Goal: Task Accomplishment & Management: Use online tool/utility

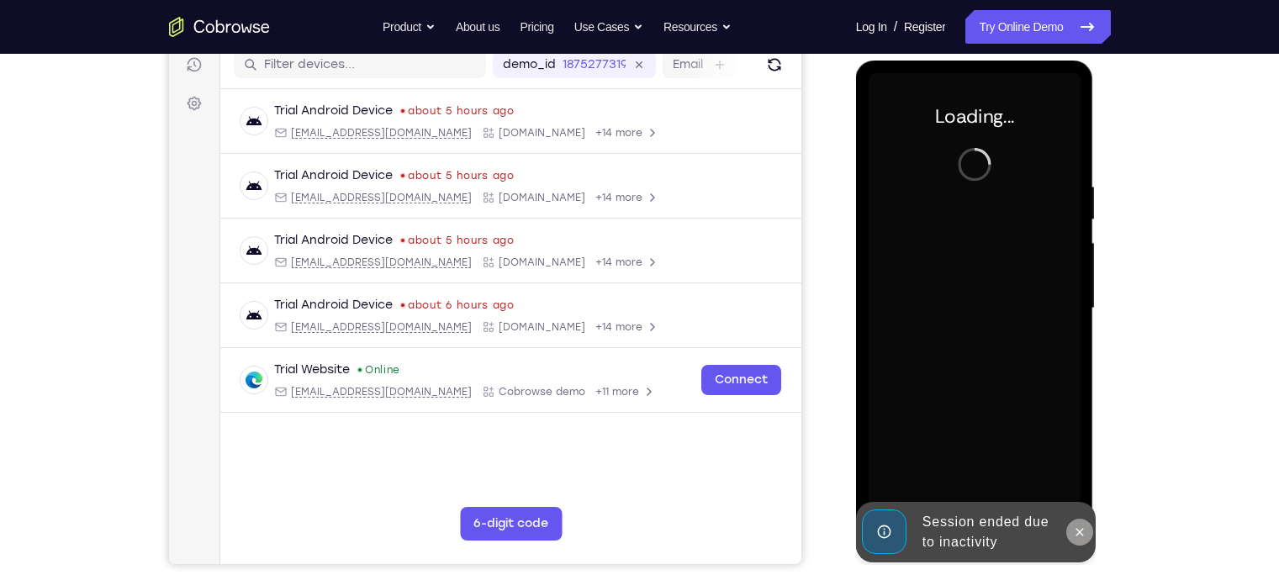
click at [1082, 536] on icon at bounding box center [1081, 532] width 8 height 8
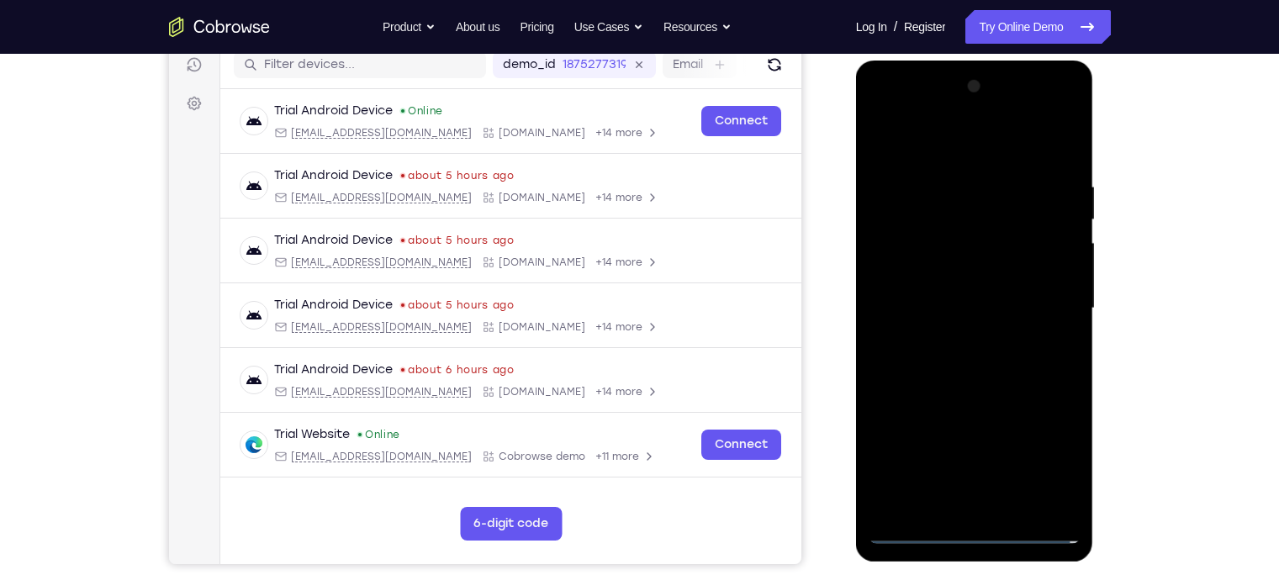
click at [976, 528] on div at bounding box center [975, 308] width 212 height 471
click at [1047, 471] on div at bounding box center [975, 308] width 212 height 471
click at [885, 113] on div at bounding box center [975, 308] width 212 height 471
click at [1049, 309] on div at bounding box center [975, 308] width 212 height 471
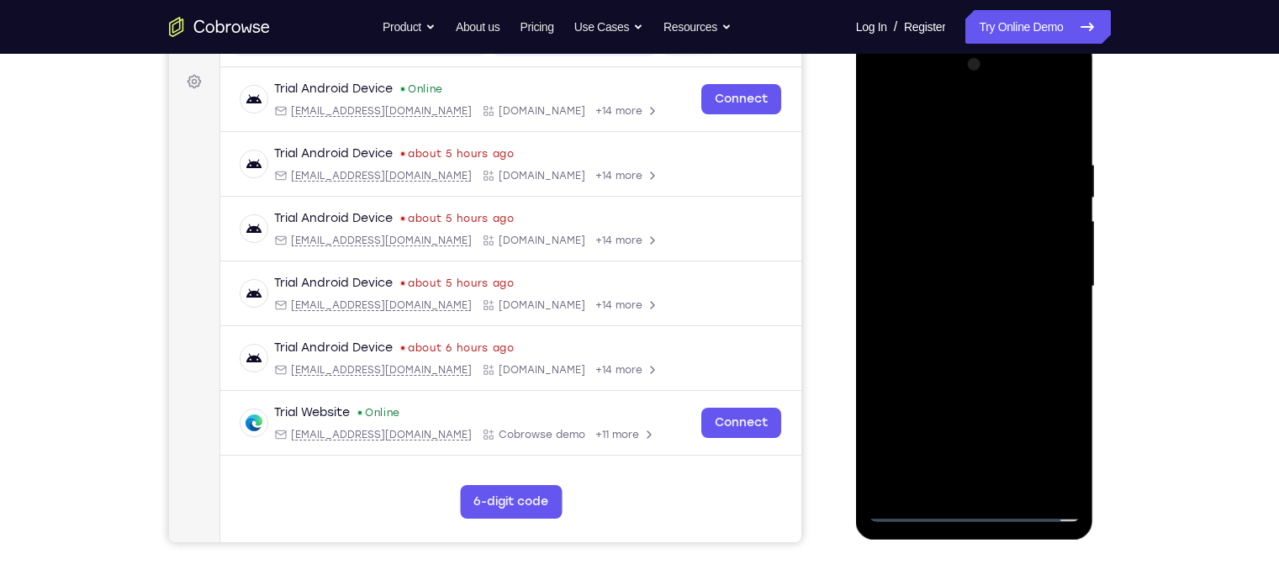
scroll to position [260, 0]
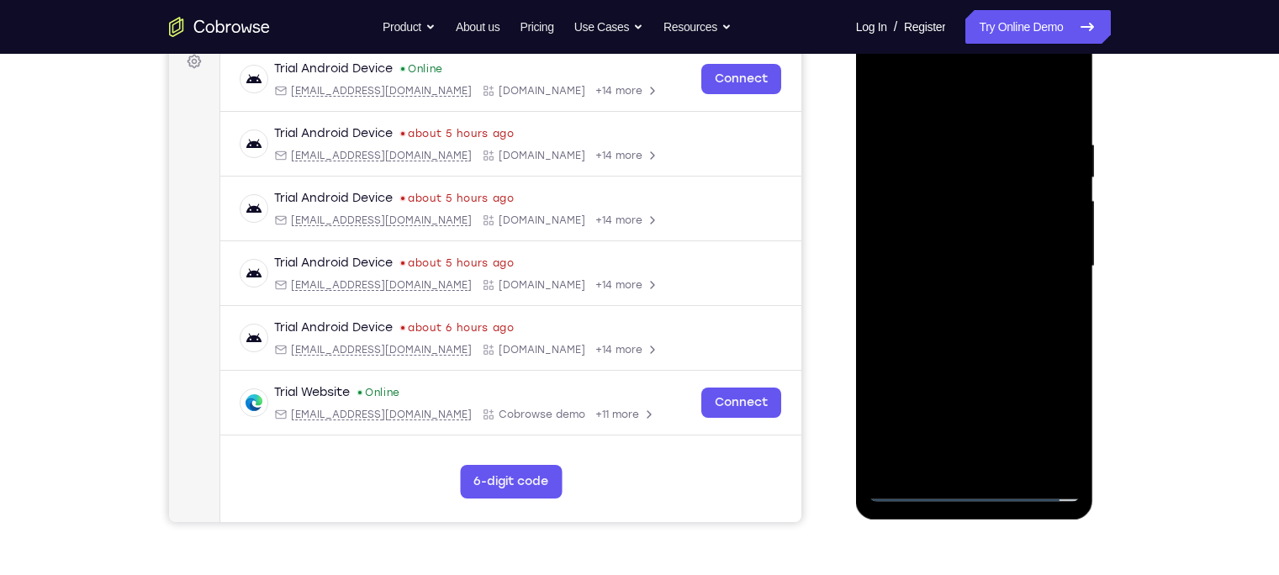
click at [995, 461] on div at bounding box center [975, 266] width 212 height 471
click at [943, 250] on div at bounding box center [975, 266] width 212 height 471
click at [924, 228] on div at bounding box center [975, 266] width 212 height 471
click at [927, 259] on div at bounding box center [975, 266] width 212 height 471
click at [1024, 347] on div at bounding box center [975, 266] width 212 height 471
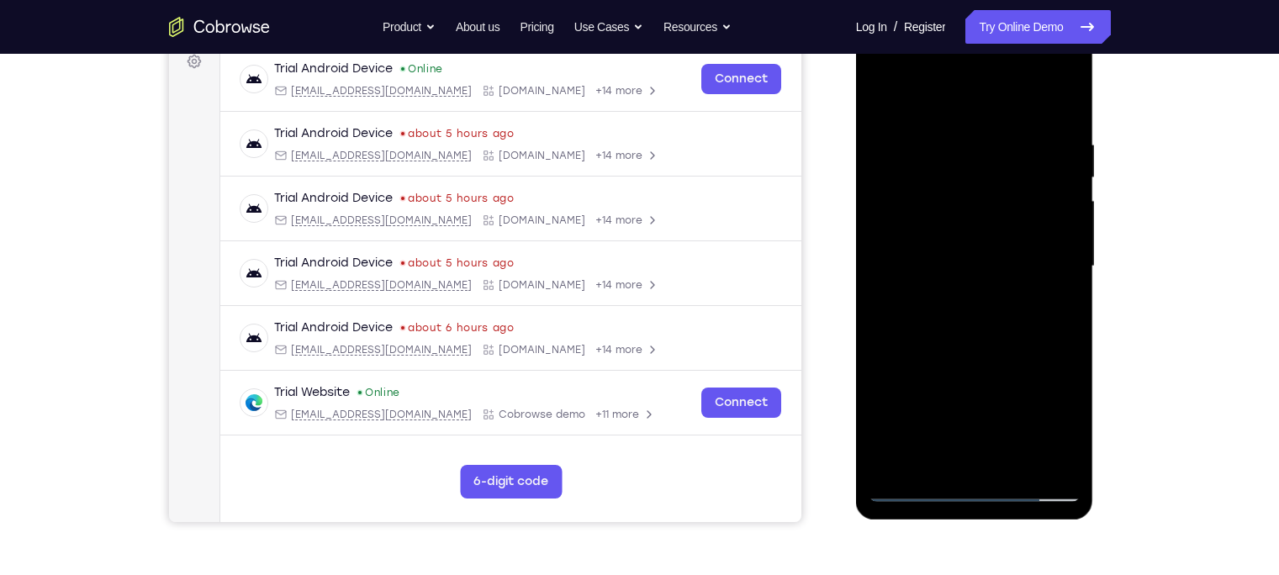
click at [1017, 103] on div at bounding box center [975, 266] width 212 height 471
click at [969, 132] on div at bounding box center [975, 266] width 212 height 471
click at [1071, 442] on div at bounding box center [975, 266] width 212 height 471
click at [1070, 339] on div at bounding box center [975, 266] width 212 height 471
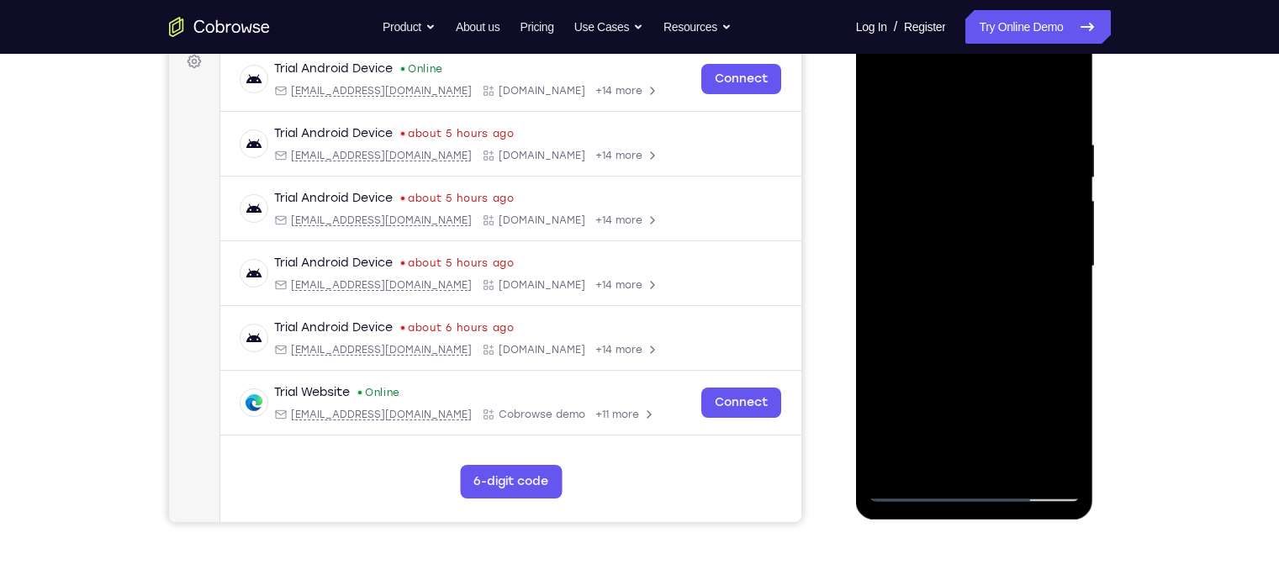
click at [1066, 337] on div at bounding box center [975, 266] width 212 height 471
click at [1067, 345] on div at bounding box center [975, 266] width 212 height 471
drag, startPoint x: 995, startPoint y: 389, endPoint x: 993, endPoint y: 288, distance: 101.8
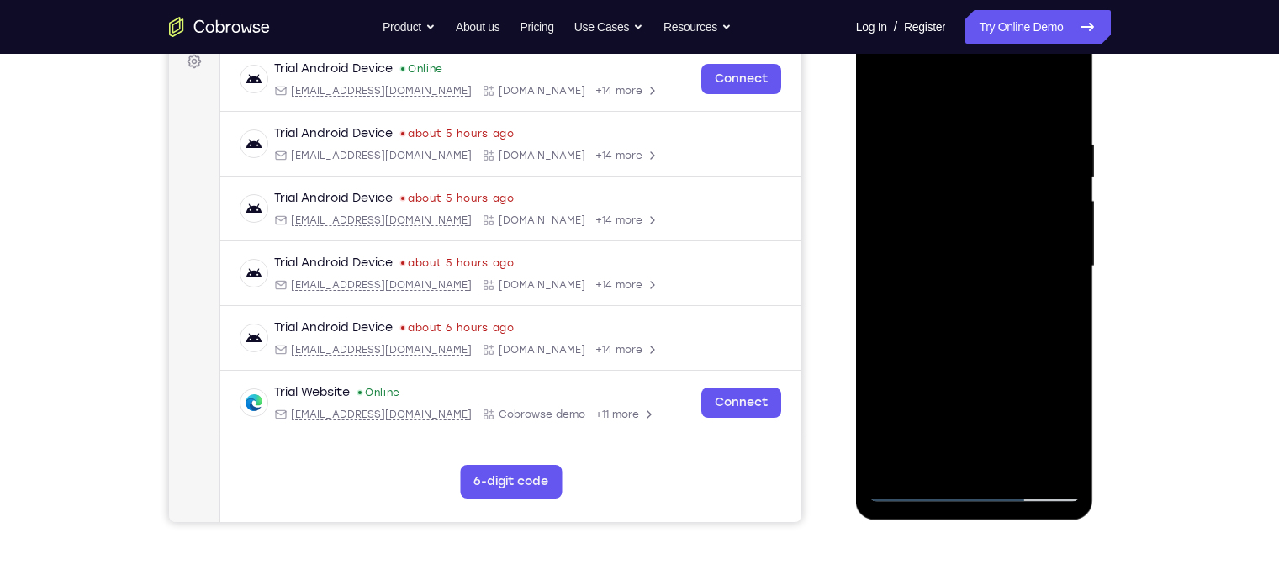
click at [993, 288] on div at bounding box center [975, 266] width 212 height 471
click at [1068, 238] on div at bounding box center [975, 266] width 212 height 471
click at [1071, 243] on div at bounding box center [975, 266] width 212 height 471
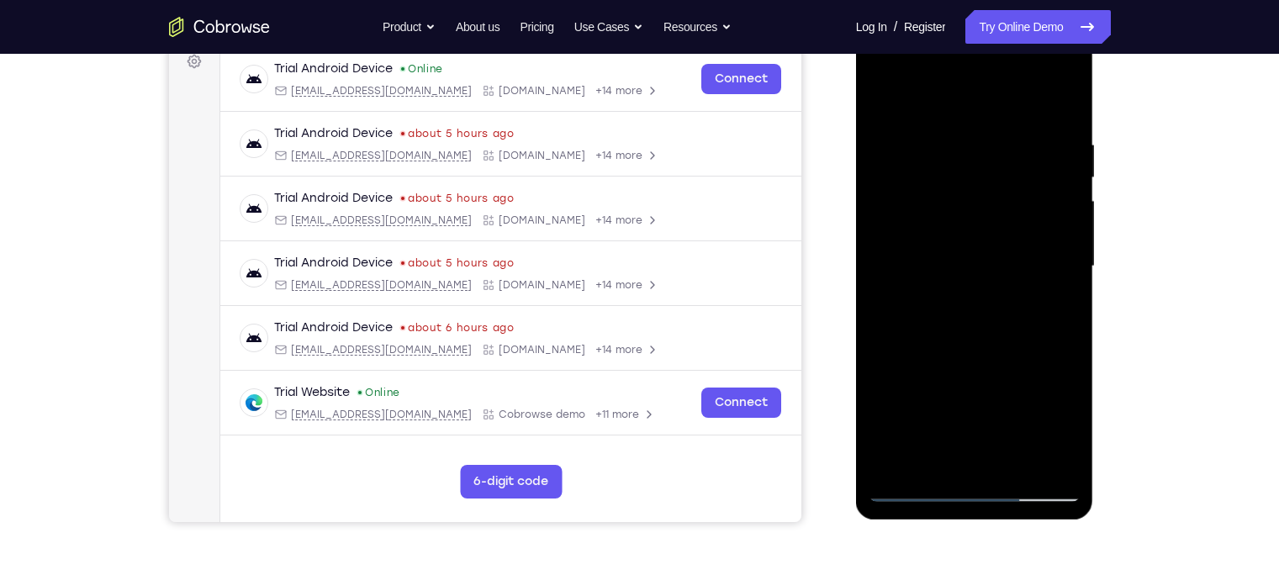
click at [885, 403] on div at bounding box center [975, 266] width 212 height 471
drag, startPoint x: 973, startPoint y: 396, endPoint x: 956, endPoint y: 209, distance: 187.5
click at [956, 209] on div at bounding box center [975, 266] width 212 height 471
drag, startPoint x: 956, startPoint y: 209, endPoint x: 954, endPoint y: 30, distance: 179.2
click at [954, 30] on div at bounding box center [975, 269] width 238 height 501
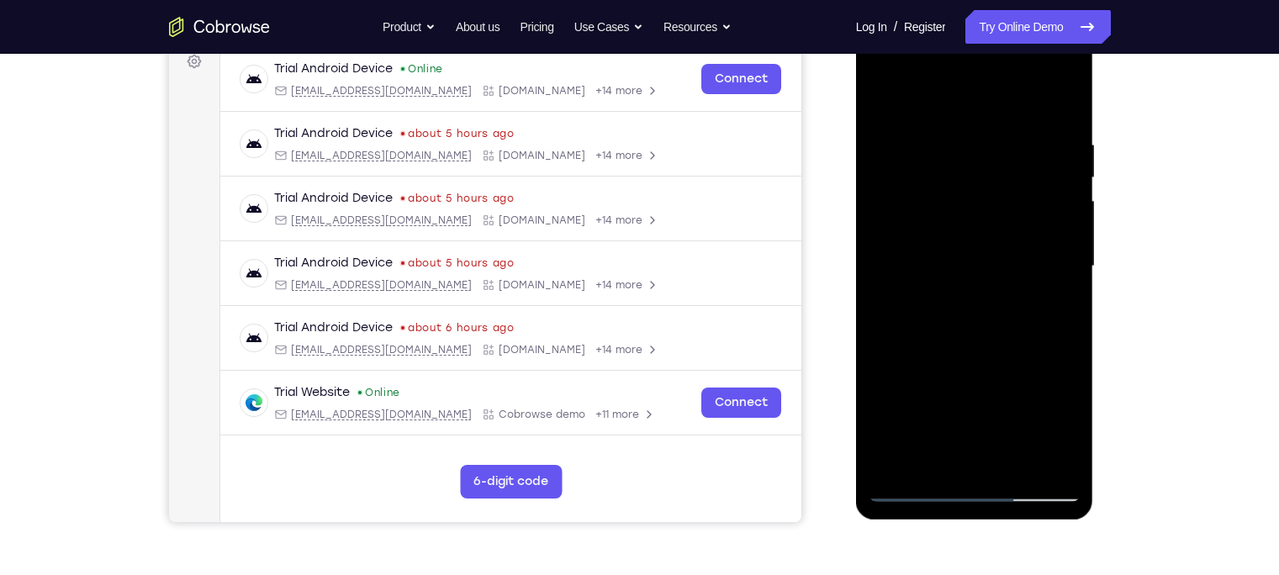
drag, startPoint x: 965, startPoint y: 284, endPoint x: 944, endPoint y: 37, distance: 248.2
click at [944, 37] on div at bounding box center [975, 266] width 212 height 471
drag, startPoint x: 991, startPoint y: 173, endPoint x: 992, endPoint y: 67, distance: 106.0
click at [992, 67] on div at bounding box center [975, 266] width 212 height 471
drag, startPoint x: 1017, startPoint y: 365, endPoint x: 1036, endPoint y: 135, distance: 230.4
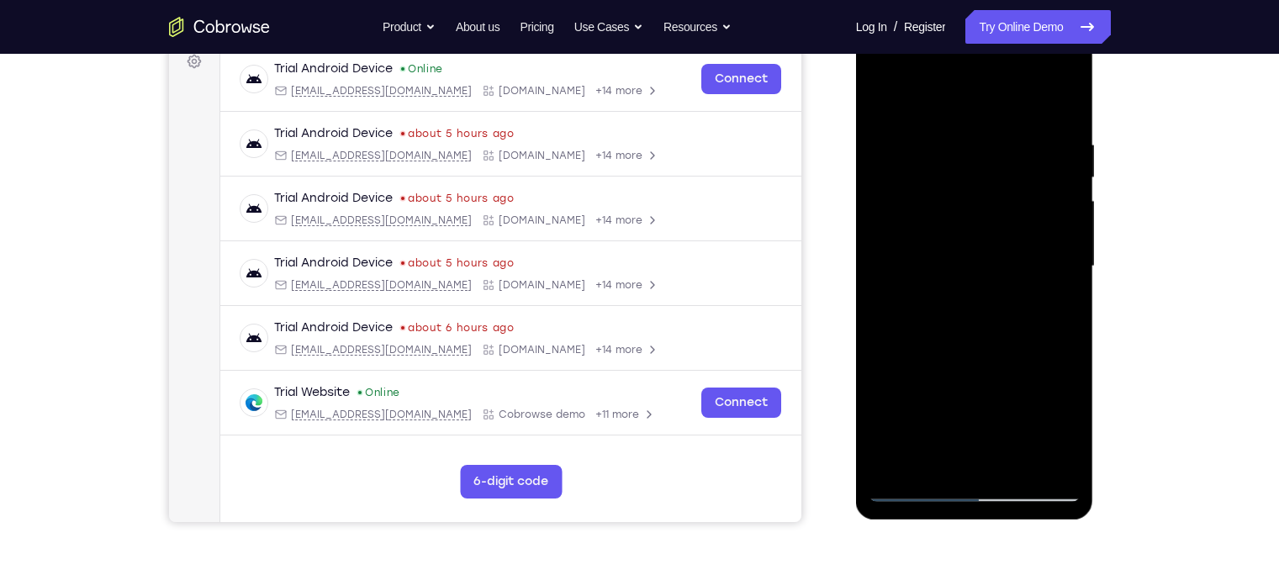
click at [1036, 135] on div at bounding box center [975, 266] width 212 height 471
drag, startPoint x: 978, startPoint y: 328, endPoint x: 985, endPoint y: 141, distance: 186.8
click at [985, 141] on div at bounding box center [975, 266] width 212 height 471
click at [904, 466] on div at bounding box center [975, 266] width 212 height 471
click at [1005, 134] on div at bounding box center [975, 266] width 212 height 471
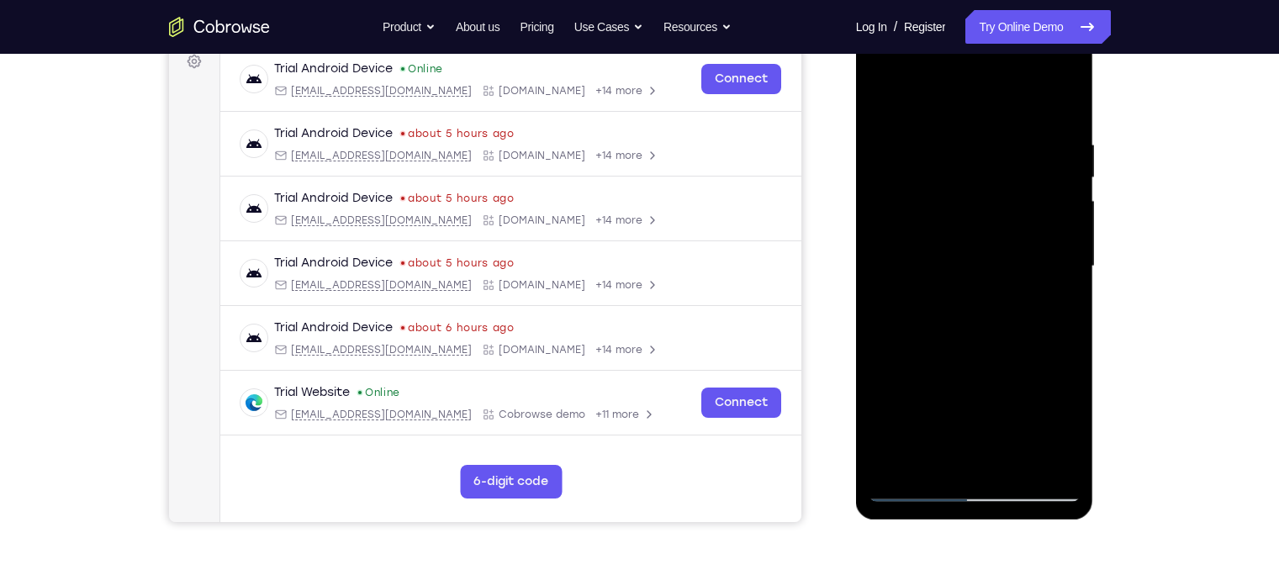
click at [1053, 243] on div at bounding box center [975, 266] width 212 height 471
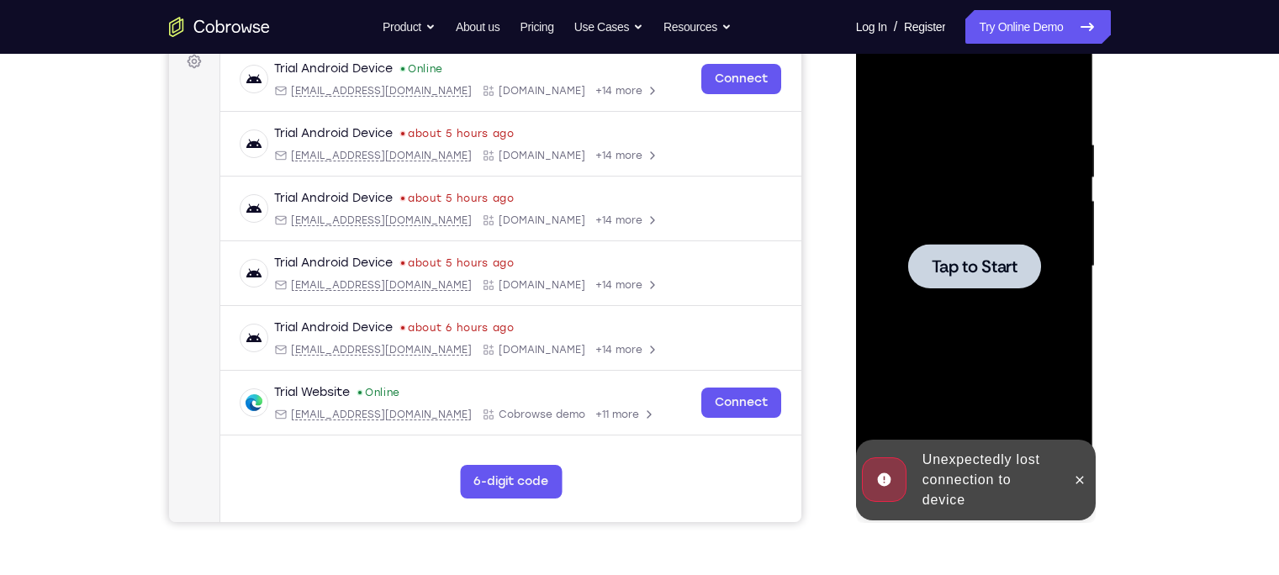
click at [970, 262] on span "Tap to Start" at bounding box center [975, 266] width 86 height 17
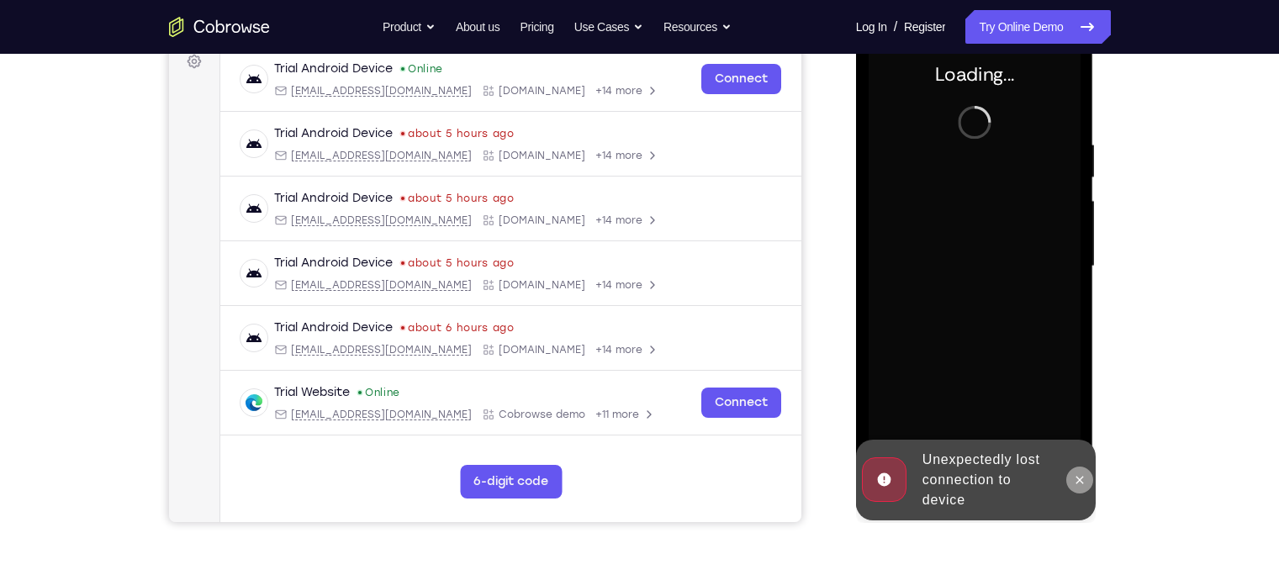
click at [1079, 479] on icon at bounding box center [1081, 480] width 8 height 8
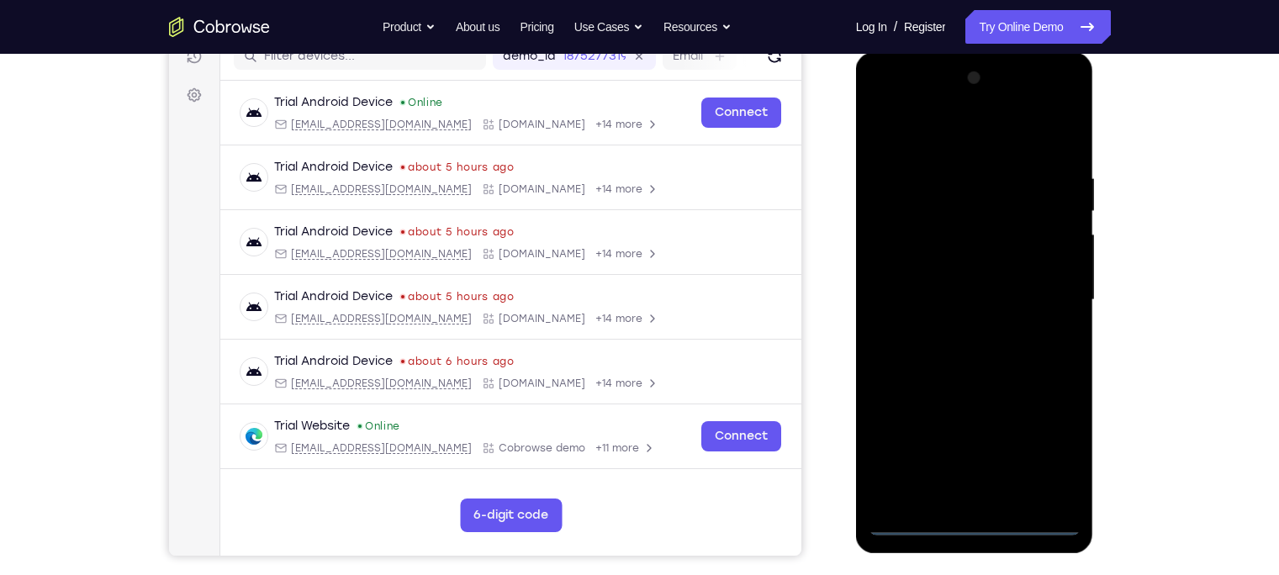
scroll to position [227, 0]
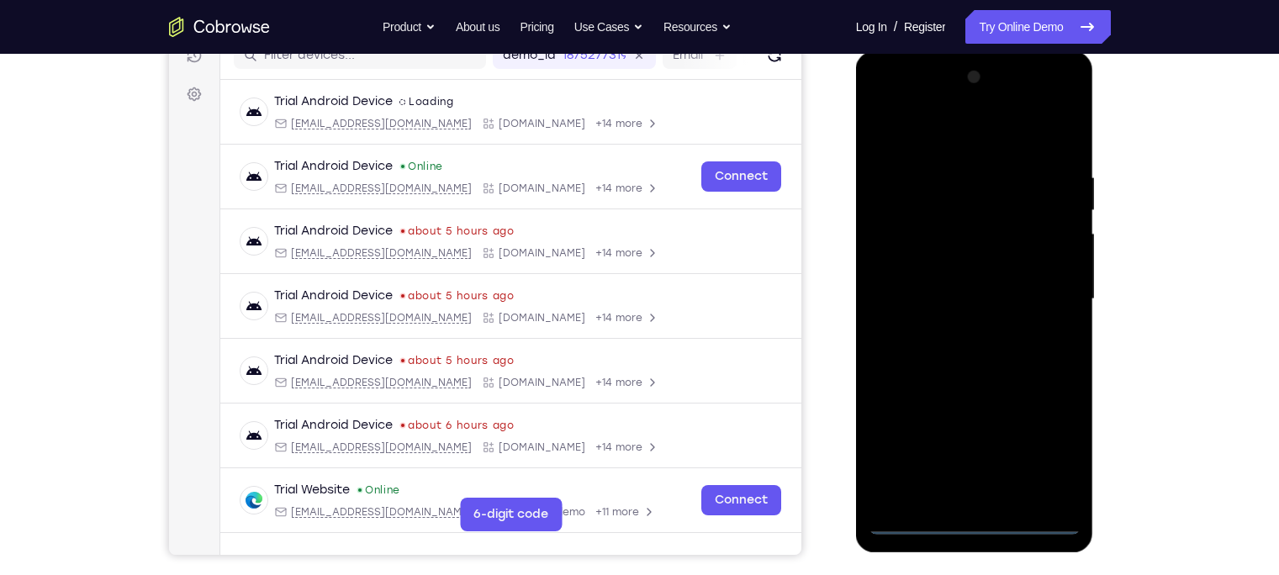
click at [972, 520] on div at bounding box center [975, 299] width 212 height 471
click at [1043, 441] on div at bounding box center [975, 299] width 212 height 471
click at [884, 103] on div at bounding box center [975, 299] width 212 height 471
click at [1040, 298] on div at bounding box center [975, 299] width 212 height 471
click at [955, 331] on div at bounding box center [975, 299] width 212 height 471
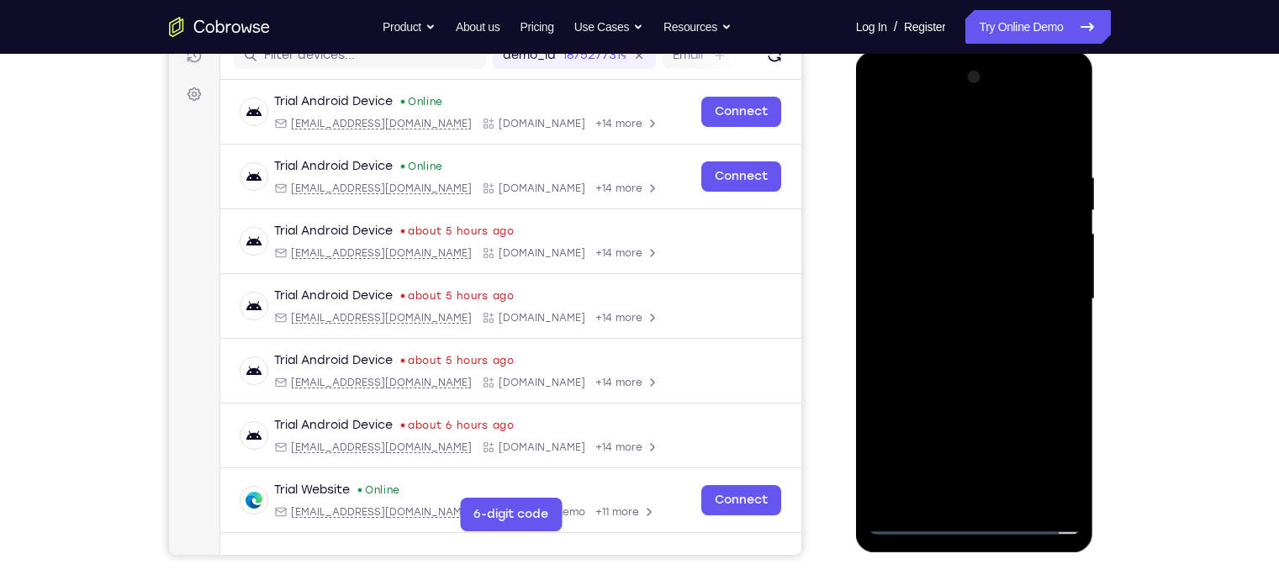
click at [946, 282] on div at bounding box center [975, 299] width 212 height 471
click at [934, 271] on div at bounding box center [975, 299] width 212 height 471
click at [951, 299] on div at bounding box center [975, 299] width 212 height 471
click at [969, 353] on div at bounding box center [975, 299] width 212 height 471
click at [976, 352] on div at bounding box center [975, 299] width 212 height 471
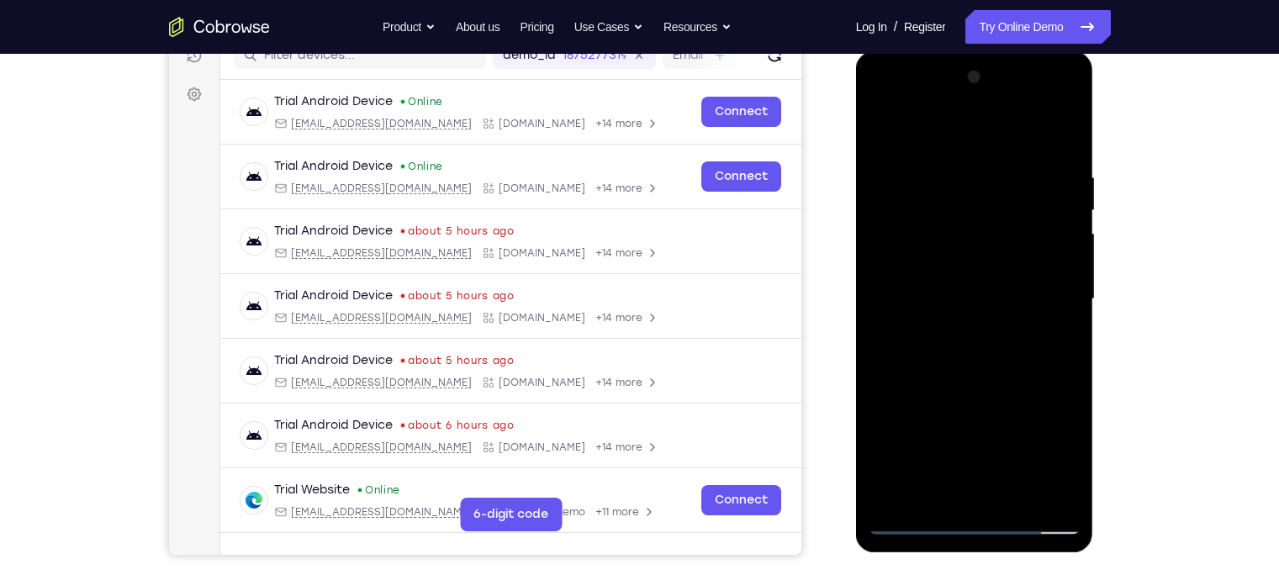
drag, startPoint x: 1031, startPoint y: 164, endPoint x: 608, endPoint y: 192, distance: 424.0
click at [856, 192] on html "Online web based iOS Simulators and Android Emulators. Run iPhone, iPad, Mobile…" at bounding box center [976, 303] width 240 height 505
click at [1066, 156] on div at bounding box center [975, 299] width 212 height 471
drag, startPoint x: 1046, startPoint y: 163, endPoint x: 564, endPoint y: 173, distance: 482.0
click at [856, 173] on html "Online web based iOS Simulators and Android Emulators. Run iPhone, iPad, Mobile…" at bounding box center [976, 303] width 240 height 505
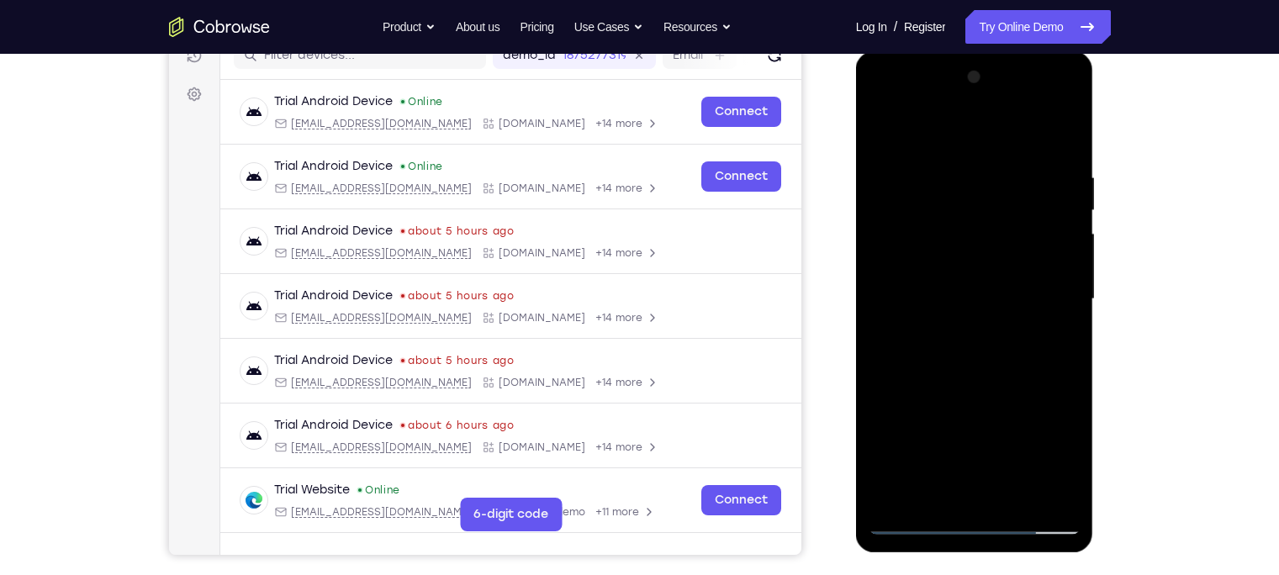
drag, startPoint x: 1020, startPoint y: 161, endPoint x: 664, endPoint y: 156, distance: 355.8
click at [856, 156] on html "Online web based iOS Simulators and Android Emulators. Run iPhone, iPad, Mobile…" at bounding box center [976, 303] width 240 height 505
drag, startPoint x: 1072, startPoint y: 156, endPoint x: 642, endPoint y: 95, distance: 435.0
click at [856, 95] on html "Online web based iOS Simulators and Android Emulators. Run iPhone, iPad, Mobile…" at bounding box center [976, 303] width 240 height 505
drag, startPoint x: 919, startPoint y: 157, endPoint x: 1058, endPoint y: 162, distance: 138.9
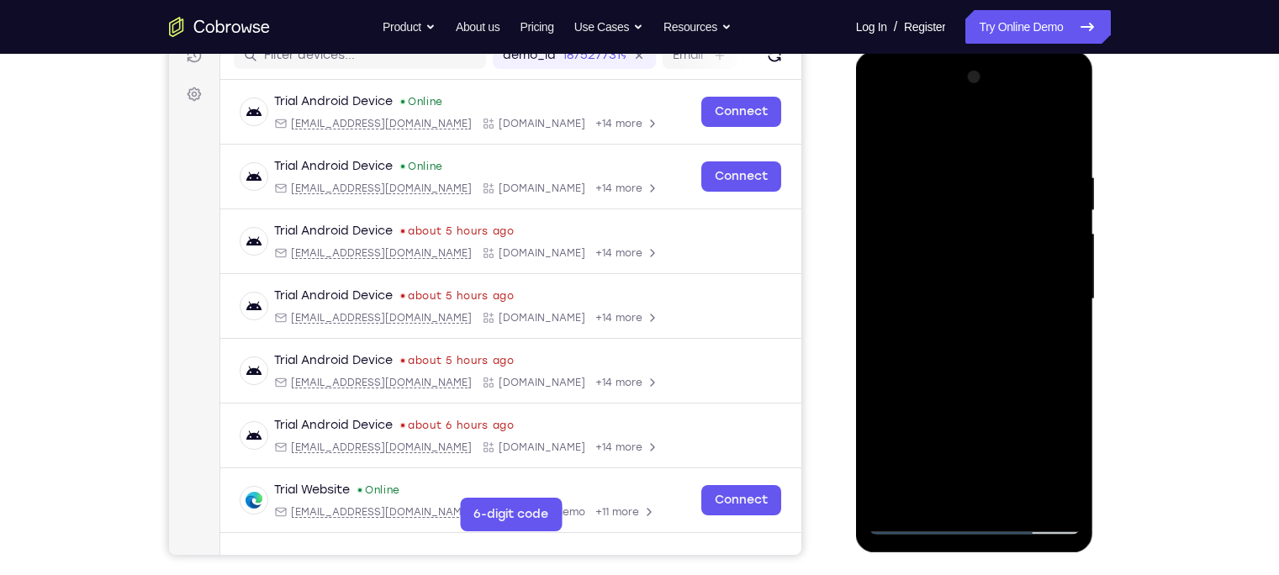
click at [1058, 162] on div at bounding box center [975, 299] width 212 height 471
drag, startPoint x: 918, startPoint y: 170, endPoint x: 1050, endPoint y: 170, distance: 132.0
click at [1050, 170] on div at bounding box center [975, 299] width 212 height 471
drag, startPoint x: 933, startPoint y: 172, endPoint x: 1044, endPoint y: 161, distance: 111.6
click at [1044, 161] on div at bounding box center [975, 299] width 212 height 471
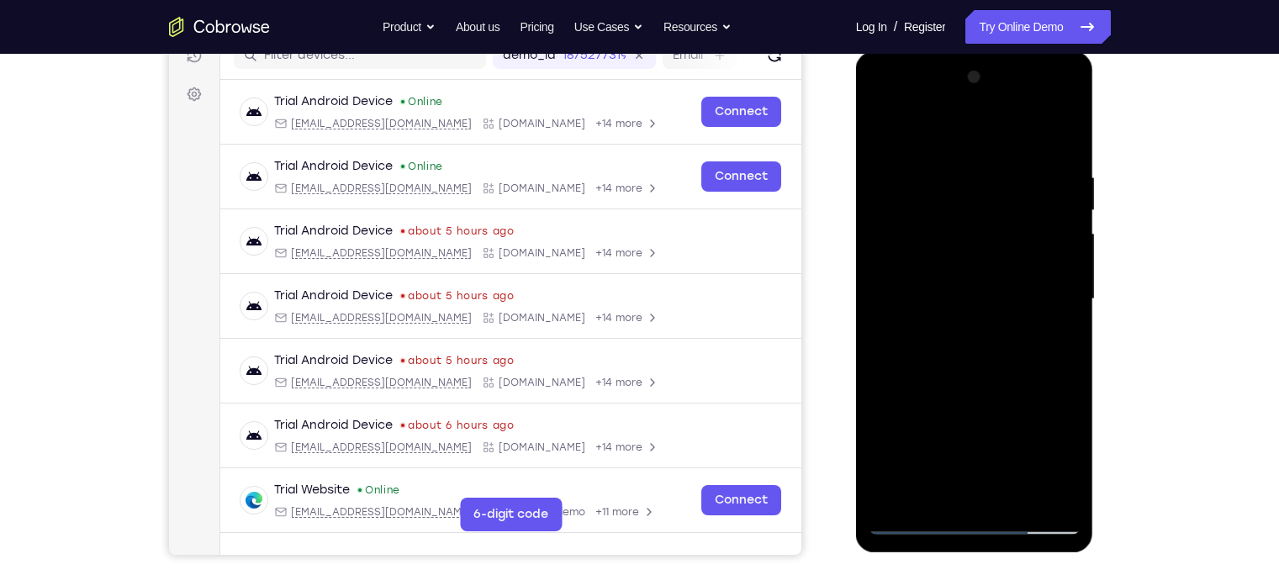
drag, startPoint x: 935, startPoint y: 177, endPoint x: 1041, endPoint y: 170, distance: 106.2
click at [1041, 170] on div at bounding box center [975, 299] width 212 height 471
drag, startPoint x: 943, startPoint y: 164, endPoint x: 1061, endPoint y: 157, distance: 117.9
click at [1061, 157] on div at bounding box center [975, 299] width 212 height 471
drag, startPoint x: 926, startPoint y: 172, endPoint x: 1019, endPoint y: 167, distance: 92.7
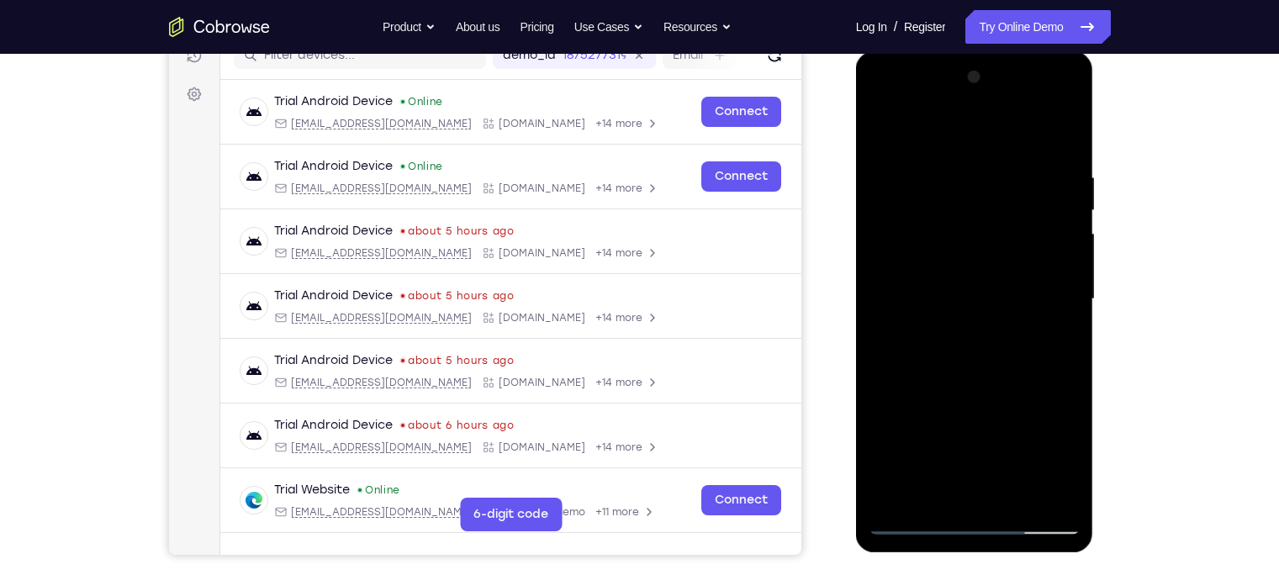
click at [1019, 167] on div at bounding box center [975, 299] width 212 height 471
drag, startPoint x: 937, startPoint y: 170, endPoint x: 1066, endPoint y: 176, distance: 129.7
click at [1066, 176] on div at bounding box center [975, 299] width 212 height 471
drag, startPoint x: 947, startPoint y: 174, endPoint x: 1036, endPoint y: 161, distance: 90.2
click at [1036, 161] on div at bounding box center [975, 299] width 212 height 471
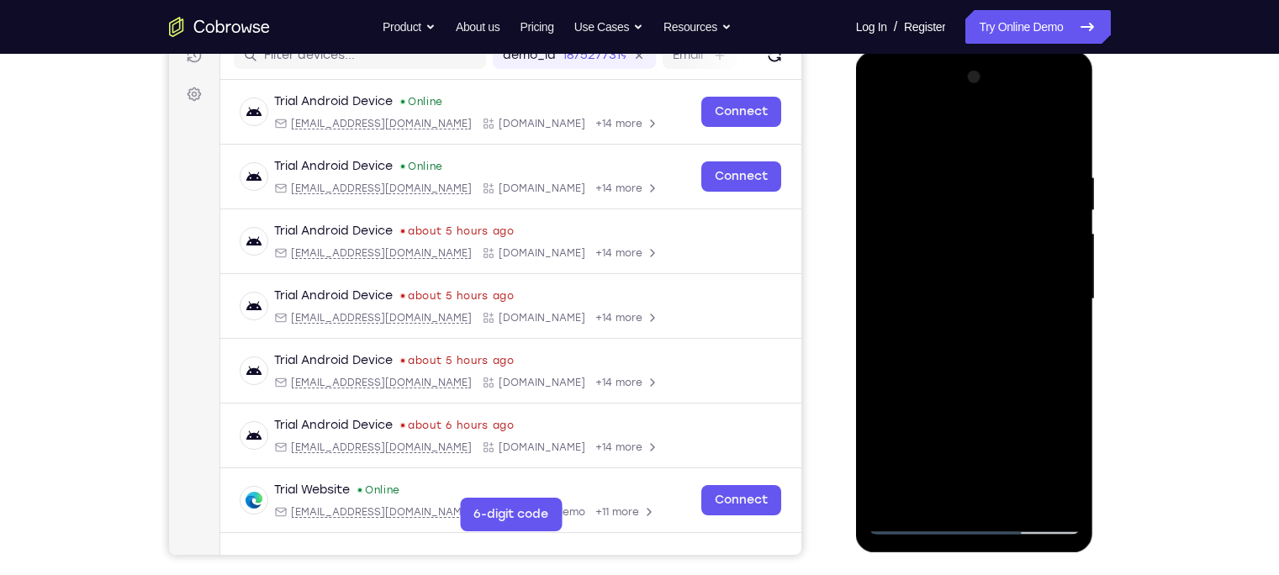
click at [987, 156] on div at bounding box center [975, 299] width 212 height 471
click at [1042, 489] on div at bounding box center [975, 299] width 212 height 471
click at [1058, 132] on div at bounding box center [975, 299] width 212 height 471
click at [1069, 478] on div at bounding box center [975, 299] width 212 height 471
drag, startPoint x: 929, startPoint y: 407, endPoint x: 930, endPoint y: 234, distance: 173.3
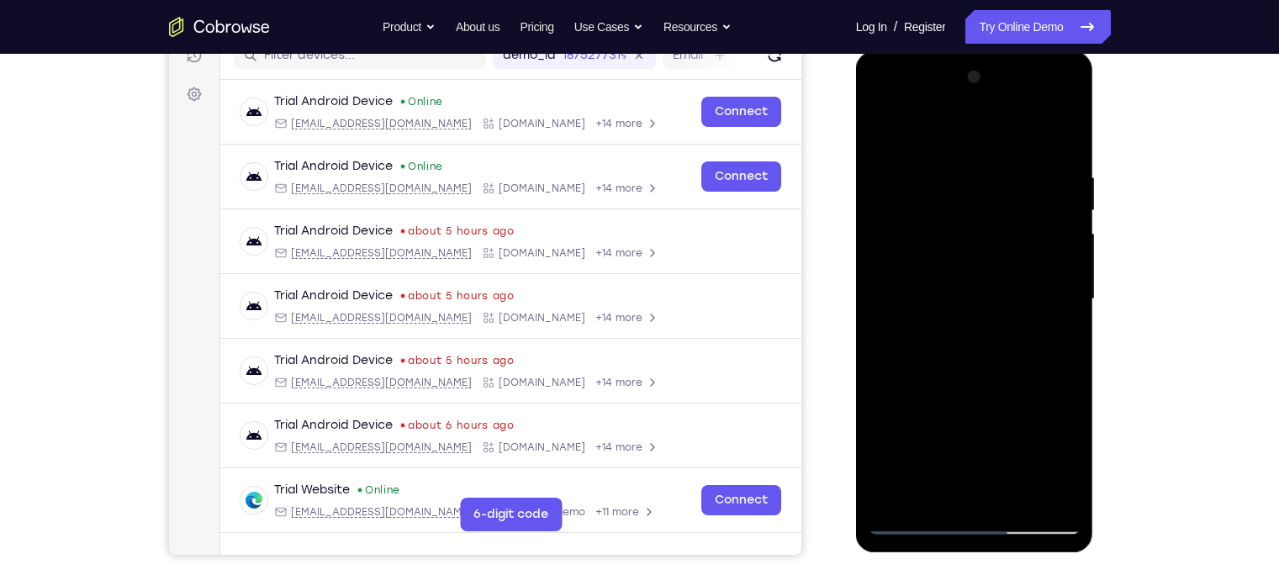
click at [930, 234] on div at bounding box center [975, 299] width 212 height 471
drag, startPoint x: 946, startPoint y: 324, endPoint x: 946, endPoint y: 130, distance: 194.3
click at [946, 130] on div at bounding box center [975, 299] width 212 height 471
drag, startPoint x: 976, startPoint y: 374, endPoint x: 968, endPoint y: 167, distance: 207.1
click at [968, 167] on div at bounding box center [975, 299] width 212 height 471
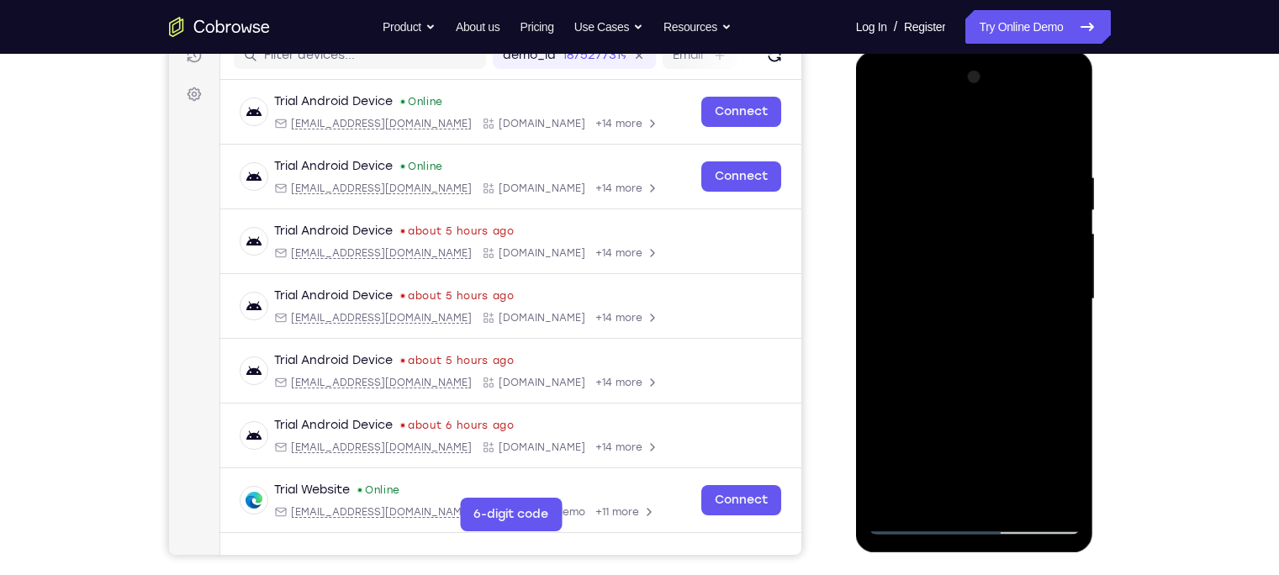
drag, startPoint x: 997, startPoint y: 431, endPoint x: 1005, endPoint y: 308, distance: 123.9
click at [1005, 308] on div at bounding box center [975, 299] width 212 height 471
drag, startPoint x: 986, startPoint y: 378, endPoint x: 982, endPoint y: 284, distance: 94.3
click at [982, 284] on div at bounding box center [975, 299] width 212 height 471
drag, startPoint x: 972, startPoint y: 450, endPoint x: 982, endPoint y: 196, distance: 254.2
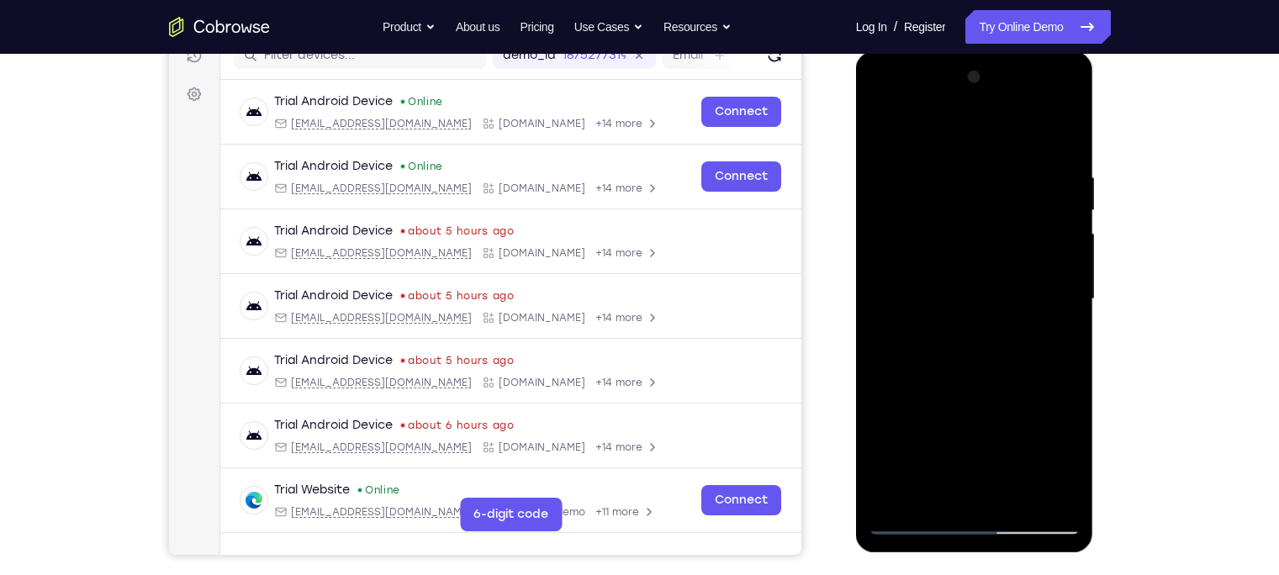
click at [982, 196] on div at bounding box center [975, 299] width 212 height 471
drag, startPoint x: 998, startPoint y: 413, endPoint x: 1002, endPoint y: 124, distance: 288.5
click at [1002, 124] on div at bounding box center [975, 299] width 212 height 471
drag, startPoint x: 999, startPoint y: 269, endPoint x: 1009, endPoint y: 123, distance: 146.7
click at [1009, 123] on div at bounding box center [975, 299] width 212 height 471
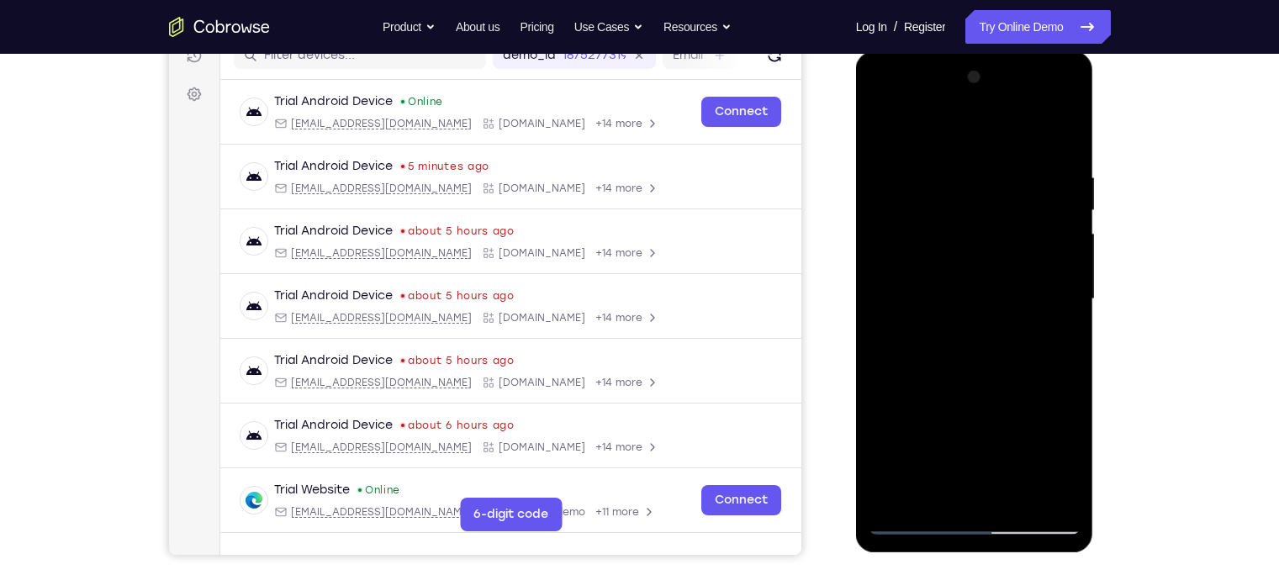
drag, startPoint x: 976, startPoint y: 337, endPoint x: 992, endPoint y: 121, distance: 216.8
click at [992, 121] on div at bounding box center [975, 299] width 212 height 471
drag, startPoint x: 968, startPoint y: 351, endPoint x: 966, endPoint y: 189, distance: 161.5
click at [966, 189] on div at bounding box center [975, 299] width 212 height 471
drag, startPoint x: 990, startPoint y: 267, endPoint x: 995, endPoint y: 434, distance: 167.4
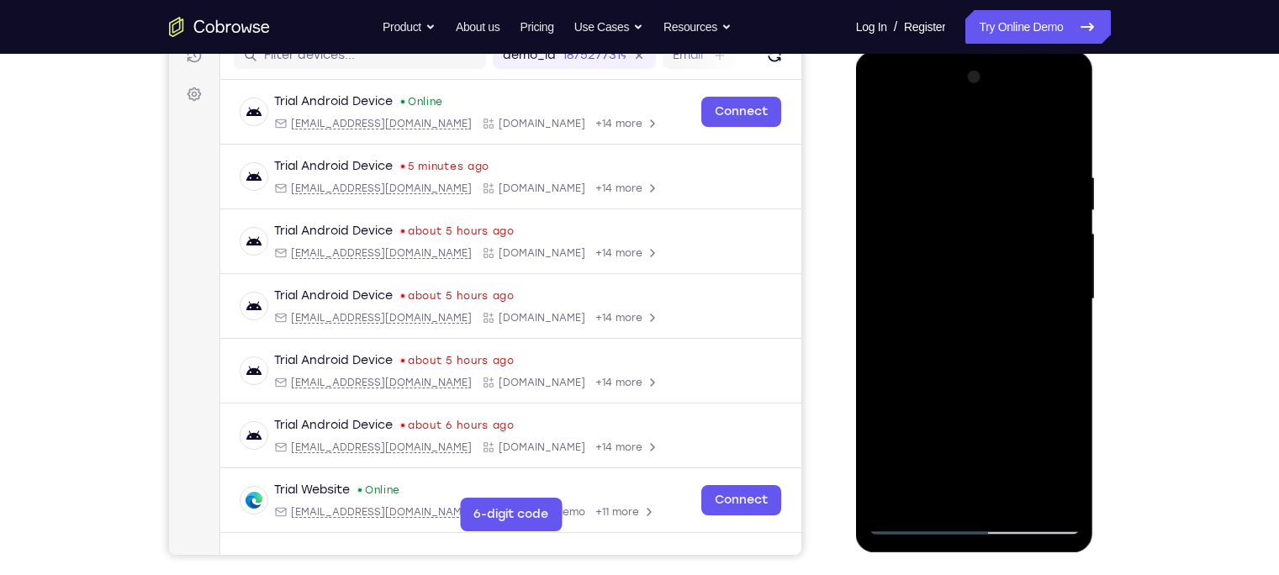
click at [995, 434] on div at bounding box center [975, 299] width 212 height 471
drag, startPoint x: 996, startPoint y: 393, endPoint x: 993, endPoint y: 283, distance: 109.4
click at [993, 283] on div at bounding box center [975, 299] width 212 height 471
drag, startPoint x: 994, startPoint y: 378, endPoint x: 992, endPoint y: 253, distance: 124.5
click at [992, 253] on div at bounding box center [975, 299] width 212 height 471
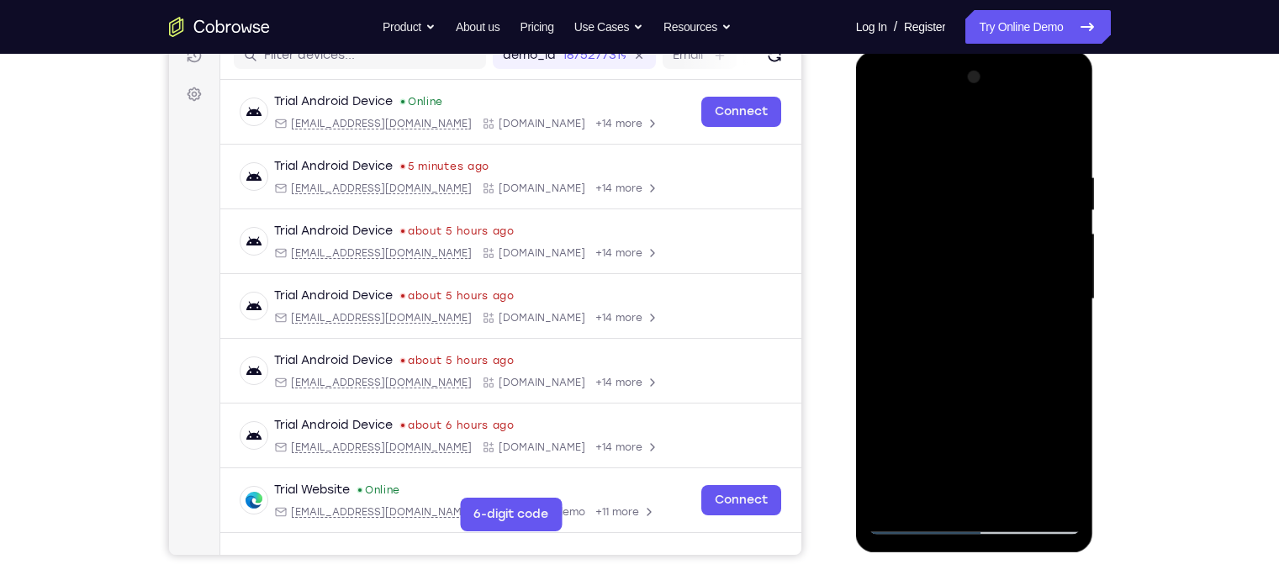
click at [1067, 299] on div at bounding box center [975, 299] width 212 height 471
drag, startPoint x: 1013, startPoint y: 341, endPoint x: 1012, endPoint y: 181, distance: 159.8
click at [1012, 181] on div at bounding box center [975, 299] width 212 height 471
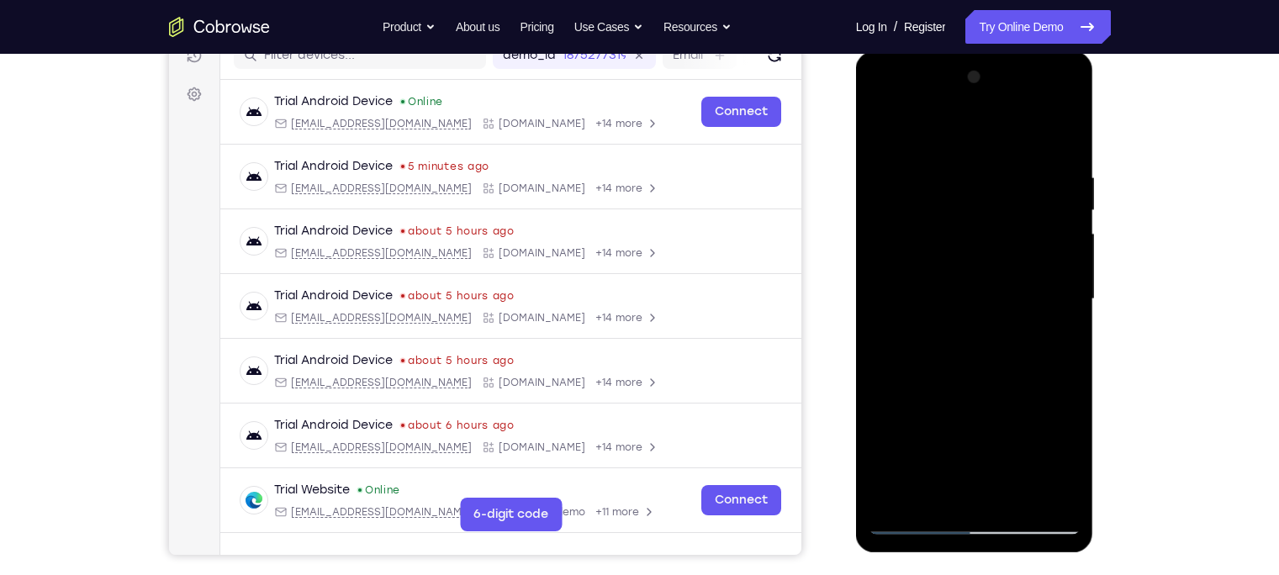
drag, startPoint x: 989, startPoint y: 435, endPoint x: 972, endPoint y: 158, distance: 277.2
click at [972, 158] on div at bounding box center [975, 299] width 212 height 471
drag, startPoint x: 976, startPoint y: 375, endPoint x: 951, endPoint y: 108, distance: 267.7
click at [951, 108] on div at bounding box center [975, 299] width 212 height 471
drag, startPoint x: 982, startPoint y: 404, endPoint x: 987, endPoint y: 578, distance: 174.2
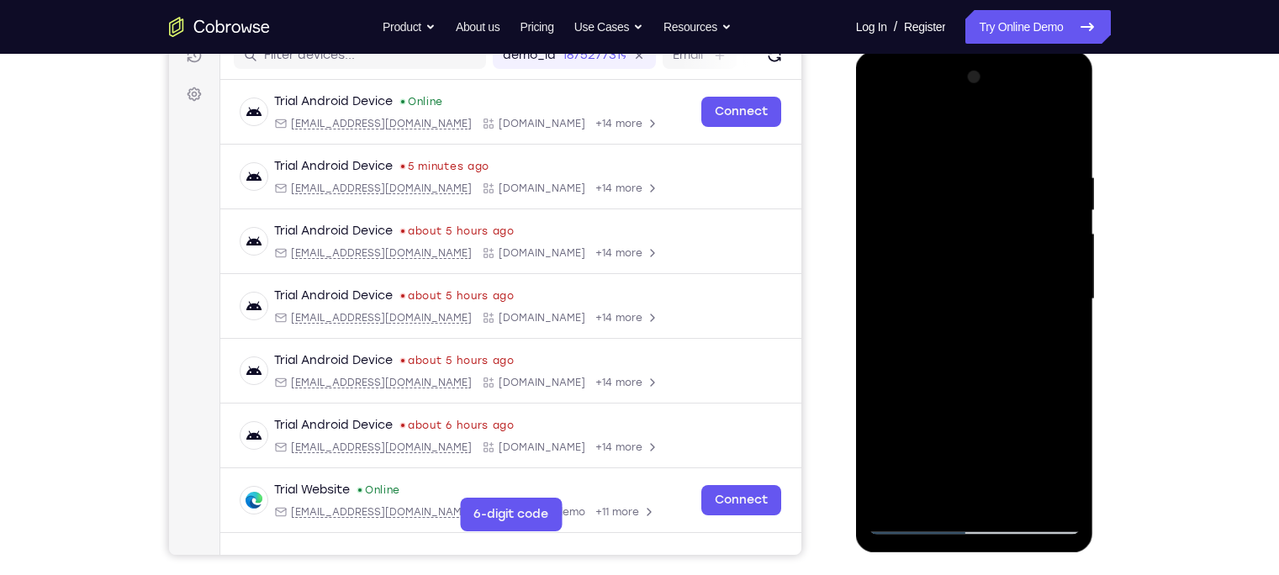
click at [987, 556] on html "Online web based iOS Simulators and Android Emulators. Run iPhone, iPad, Mobile…" at bounding box center [976, 303] width 240 height 505
drag, startPoint x: 965, startPoint y: 163, endPoint x: 973, endPoint y: 316, distance: 153.3
click at [973, 316] on div at bounding box center [975, 299] width 212 height 471
drag, startPoint x: 990, startPoint y: 361, endPoint x: 976, endPoint y: 119, distance: 242.6
click at [976, 119] on div at bounding box center [975, 299] width 212 height 471
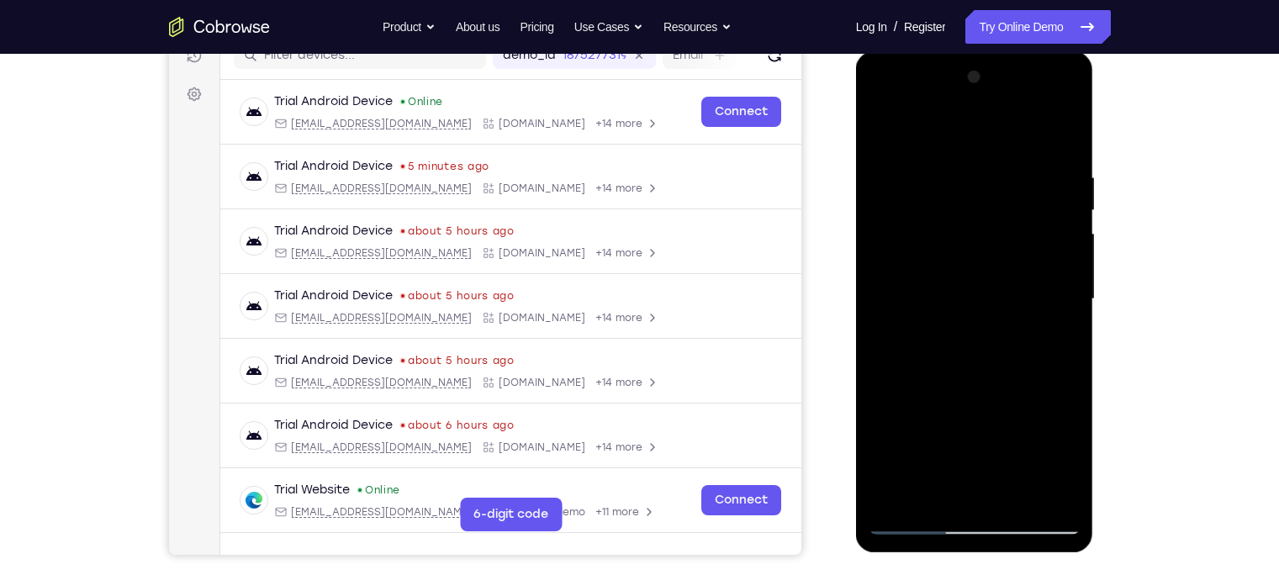
drag, startPoint x: 963, startPoint y: 431, endPoint x: 959, endPoint y: 103, distance: 328.0
click at [959, 103] on div at bounding box center [975, 299] width 212 height 471
click at [1013, 495] on div at bounding box center [975, 299] width 212 height 471
click at [1017, 496] on div at bounding box center [975, 299] width 212 height 471
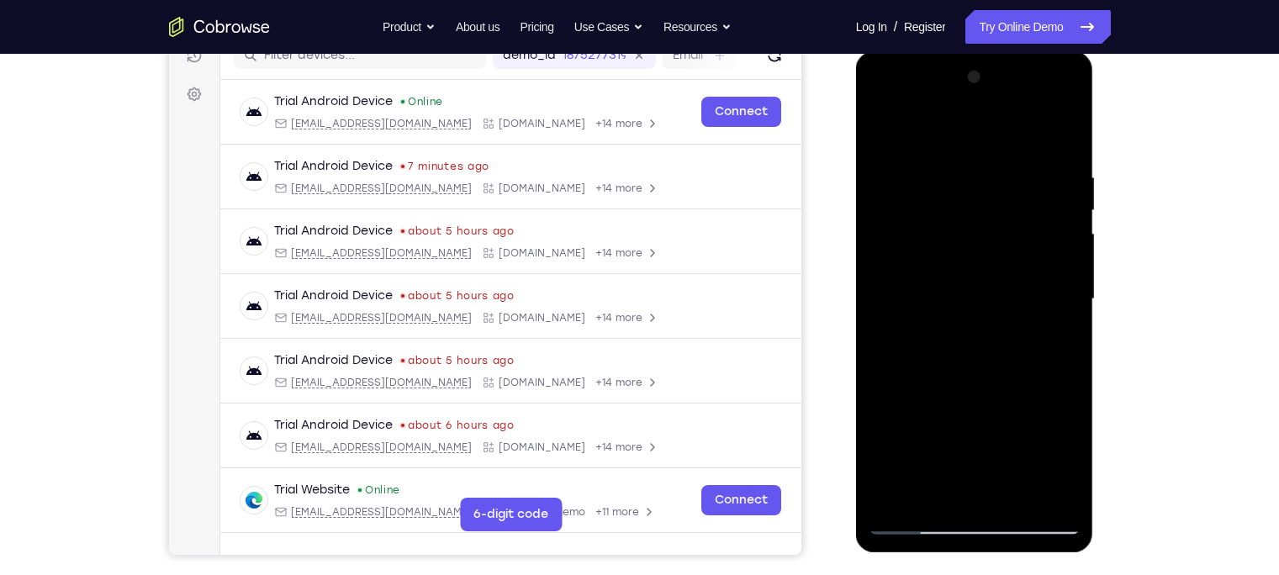
click at [976, 517] on div at bounding box center [975, 299] width 212 height 471
click at [976, 518] on div at bounding box center [975, 299] width 212 height 471
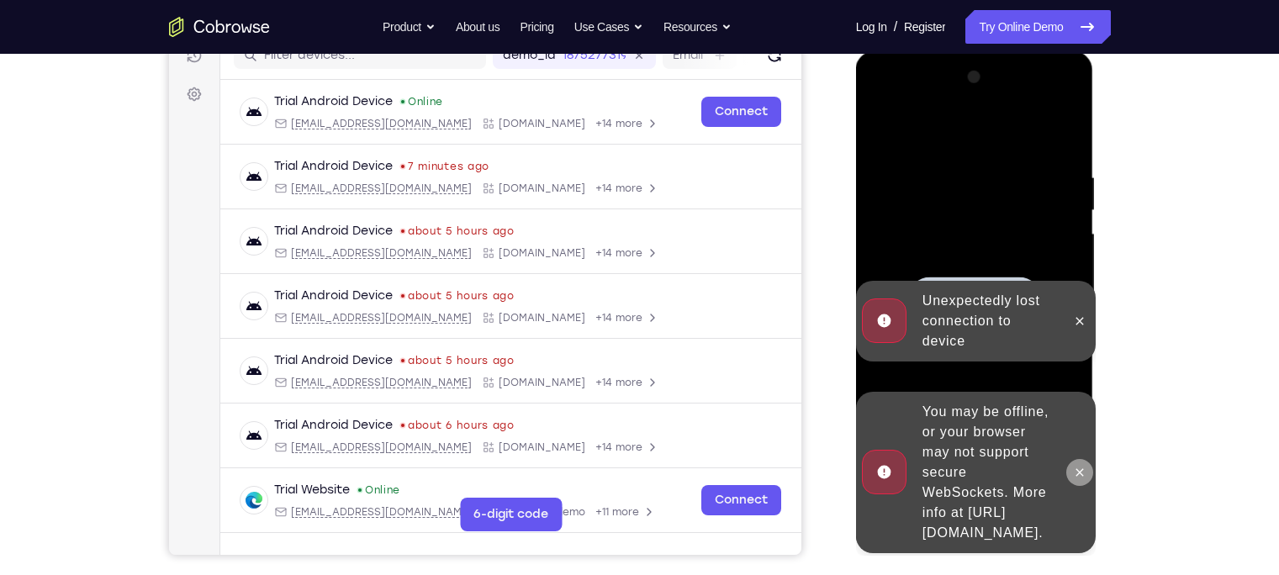
click at [1081, 466] on icon at bounding box center [1079, 472] width 13 height 13
